Goal: Information Seeking & Learning: Learn about a topic

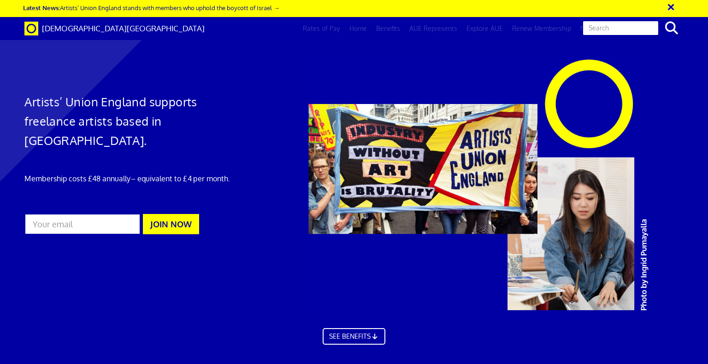
scroll to position [0, 7]
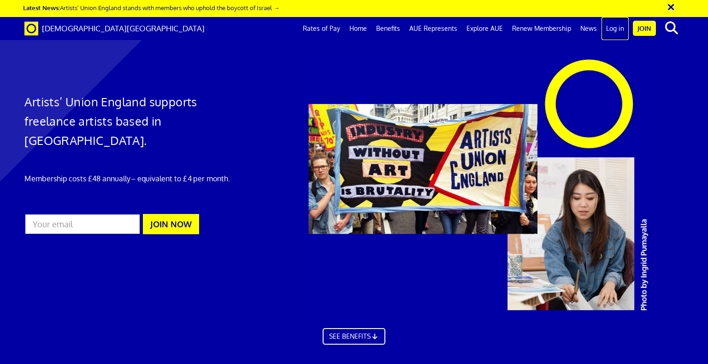
click at [614, 26] on link "Log in" at bounding box center [614, 28] width 27 height 23
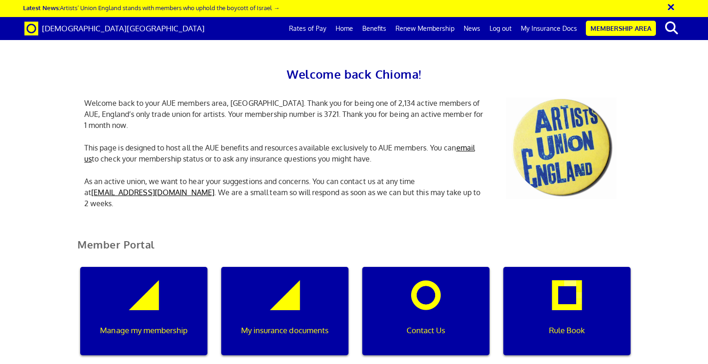
scroll to position [201, 0]
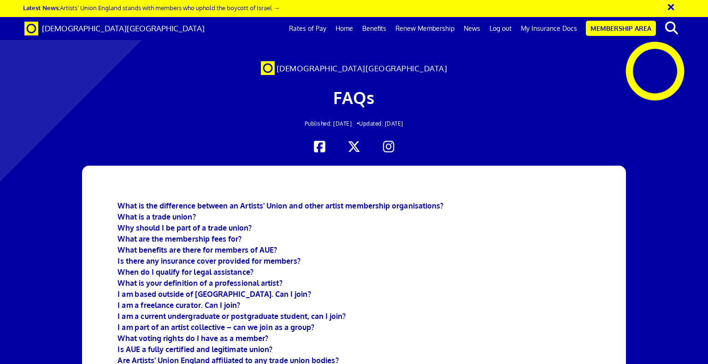
scroll to position [1740, 0]
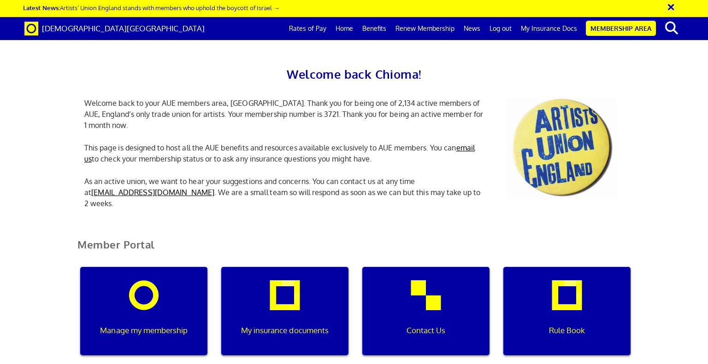
scroll to position [185, 0]
click at [557, 267] on div "Rule Book" at bounding box center [566, 311] width 127 height 88
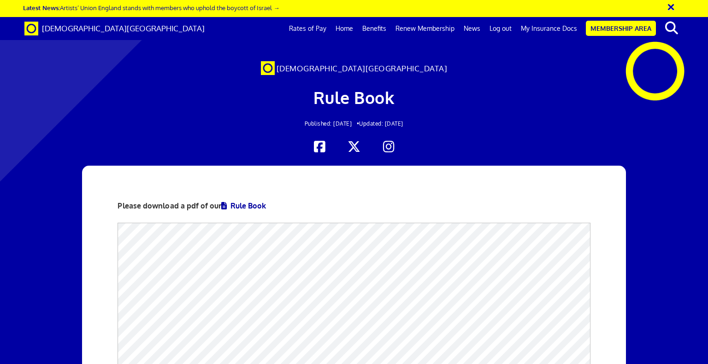
scroll to position [0, 7]
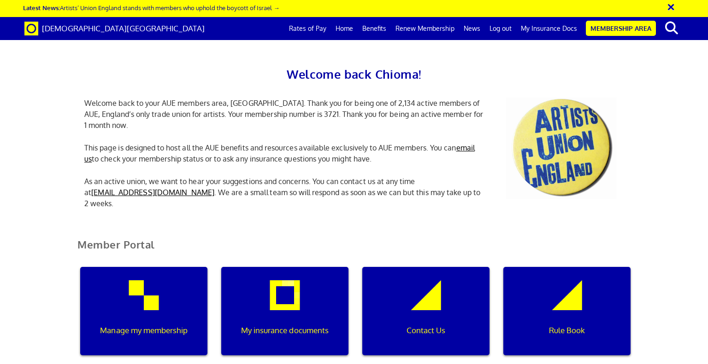
scroll to position [11, 0]
click at [504, 27] on link "Log out" at bounding box center [500, 28] width 31 height 23
